Goal: Information Seeking & Learning: Learn about a topic

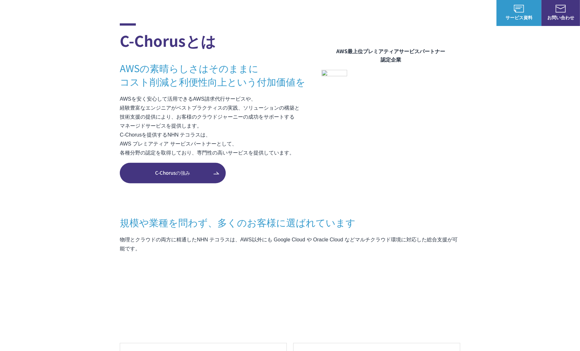
scroll to position [384, 0]
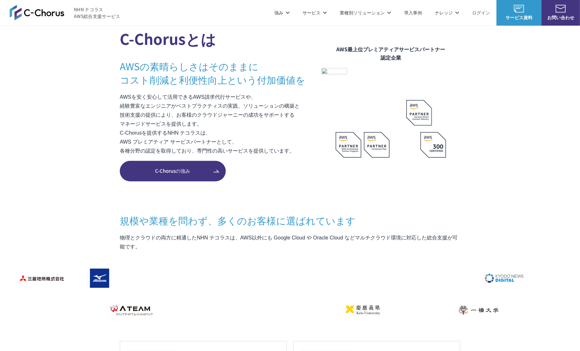
click at [187, 171] on span "C-Chorusの強み" at bounding box center [173, 171] width 106 height 7
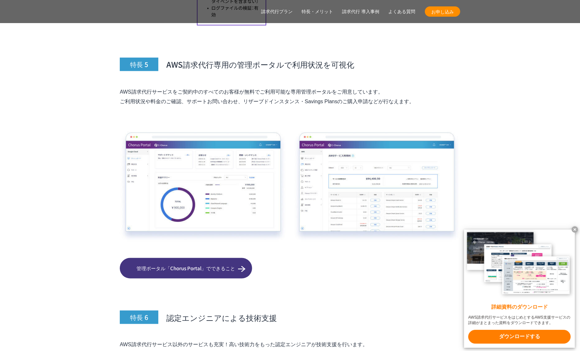
scroll to position [3157, 0]
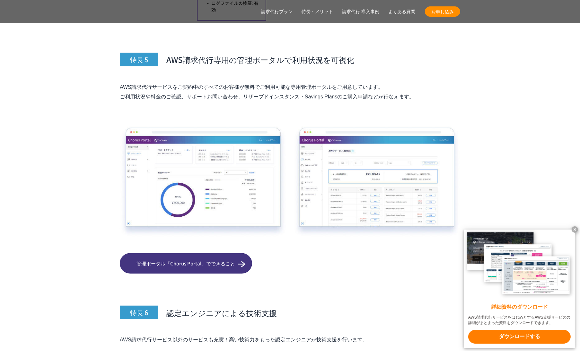
click at [191, 175] on img at bounding box center [290, 182] width 340 height 111
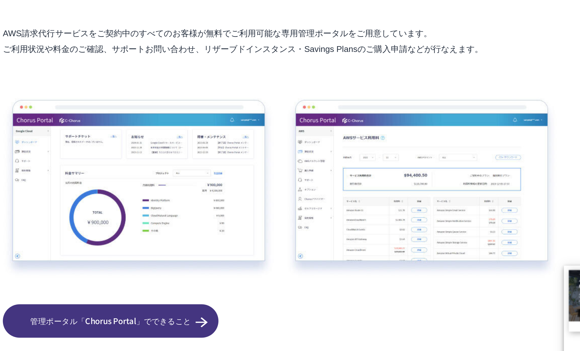
click at [379, 199] on img at bounding box center [290, 182] width 340 height 111
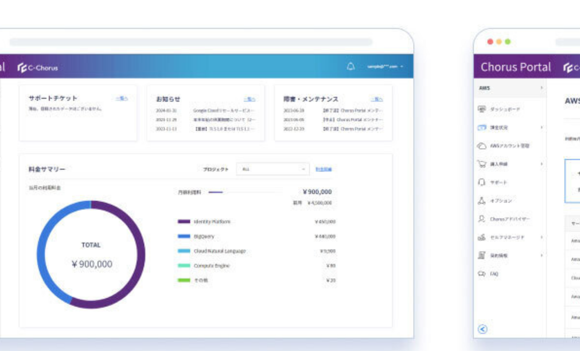
click at [255, 187] on img at bounding box center [290, 182] width 340 height 111
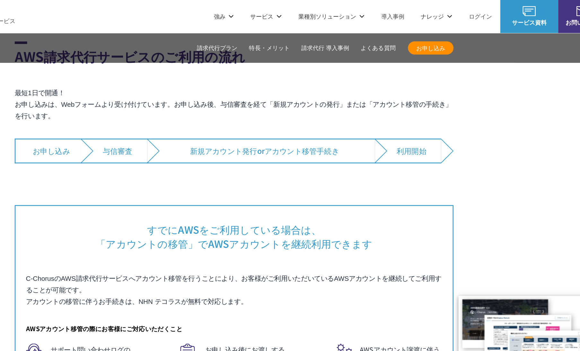
scroll to position [4090, 0]
